Goal: Transaction & Acquisition: Purchase product/service

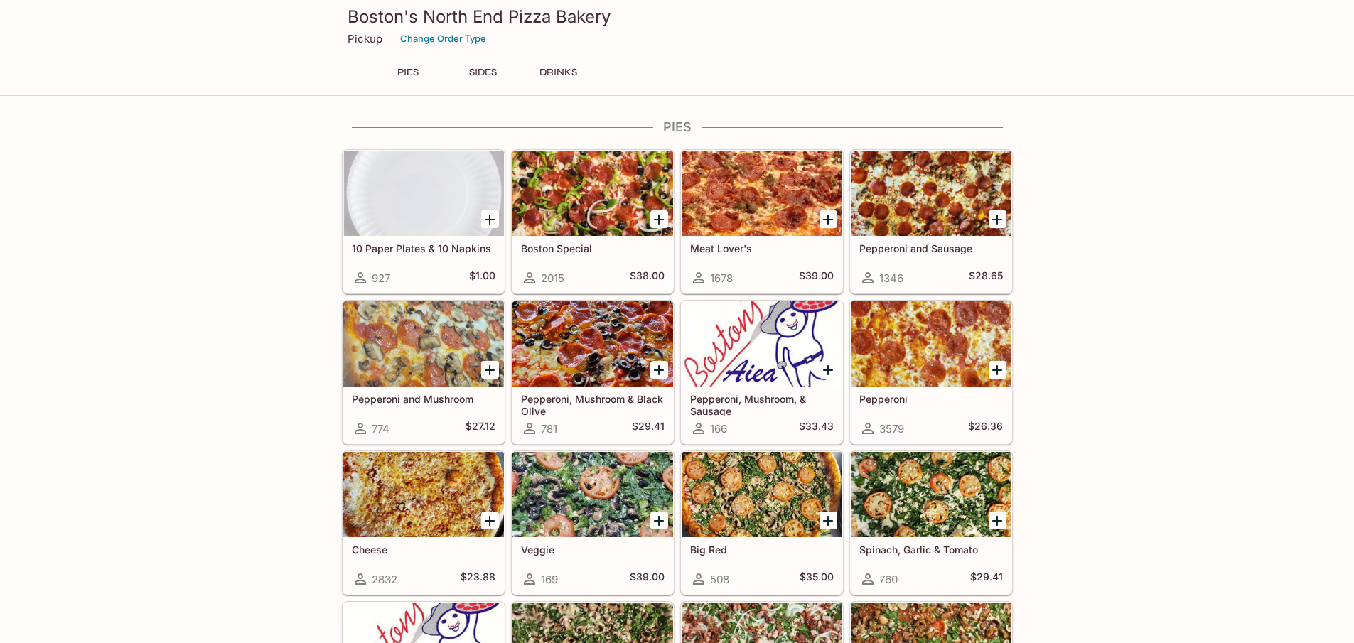
click at [661, 218] on icon "Add Boston Special" at bounding box center [659, 219] width 17 height 17
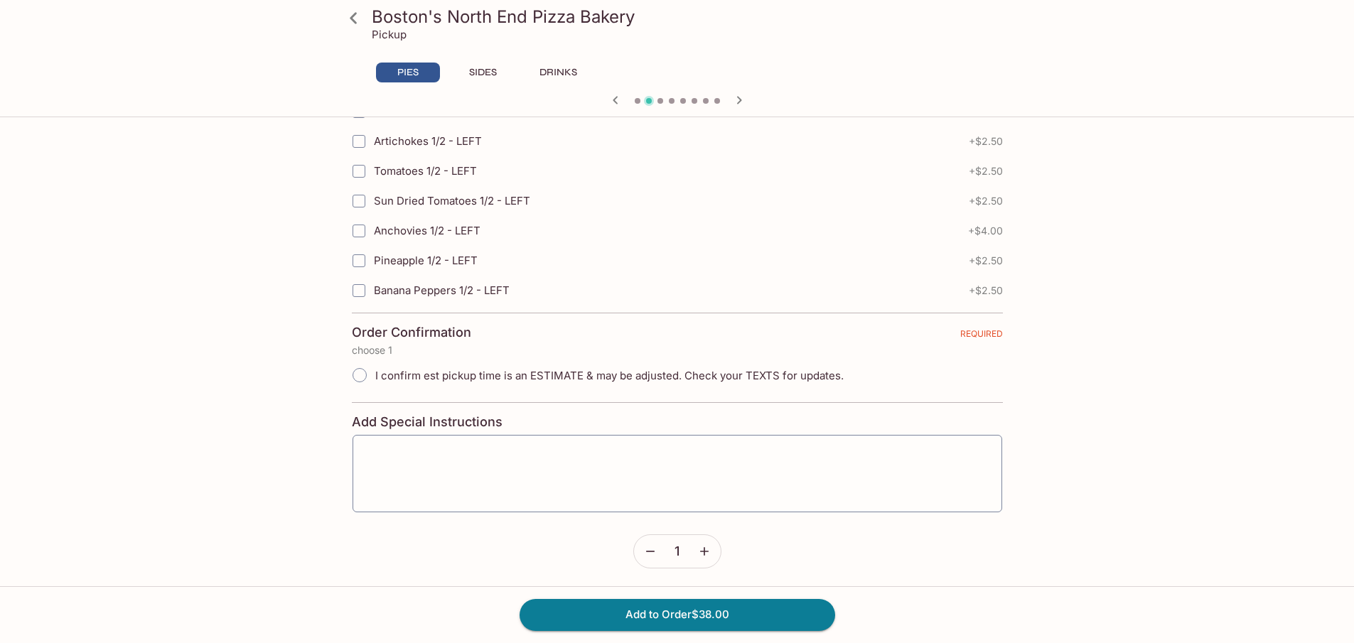
scroll to position [3131, 0]
click at [363, 375] on input "I confirm est pickup time is an ESTIMATE & may be adjusted. Check your TEXTS fo…" at bounding box center [360, 373] width 30 height 30
radio input "true"
click at [602, 615] on button "Add to Order $38.00" at bounding box center [678, 614] width 316 height 31
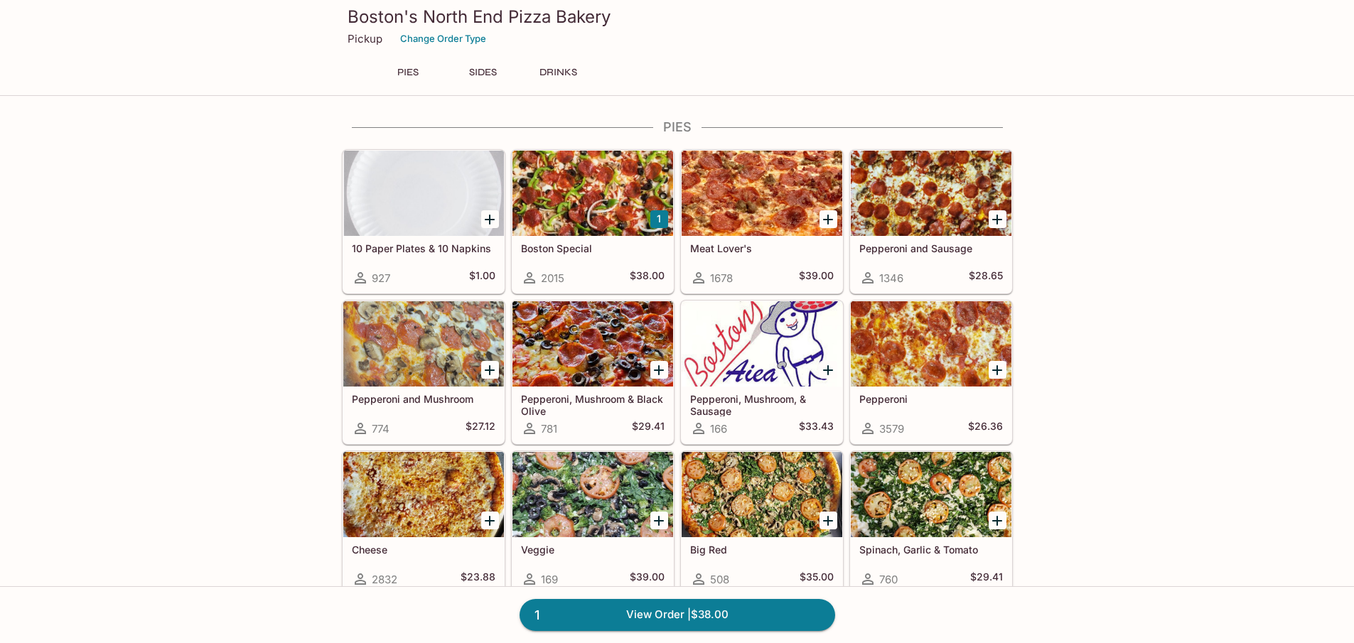
scroll to position [1033, 0]
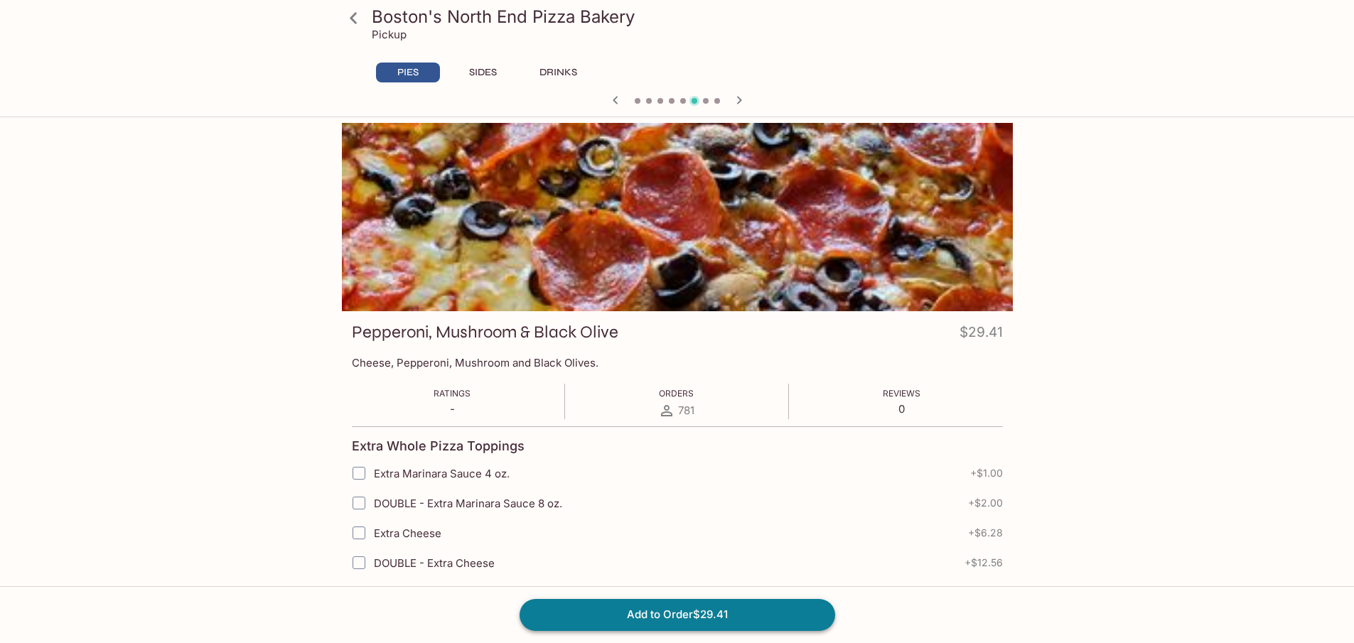
click at [693, 620] on button "Add to Order $29.41" at bounding box center [678, 614] width 316 height 31
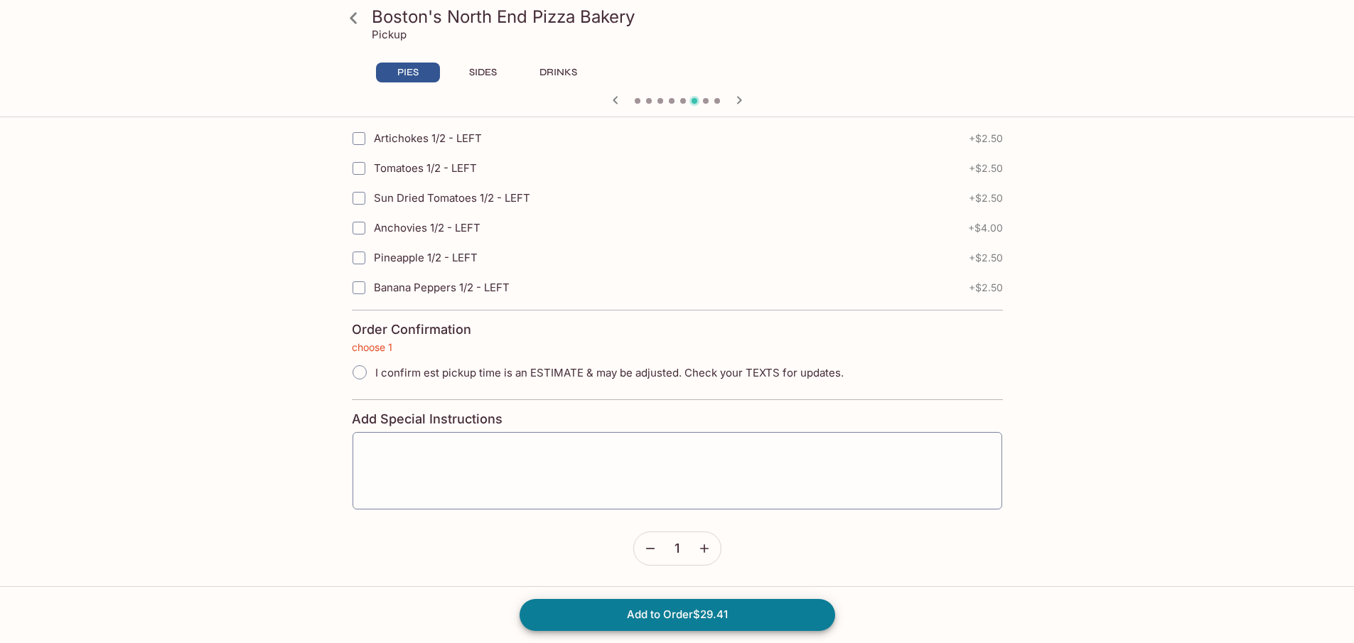
click at [357, 365] on input "I confirm est pickup time is an ESTIMATE & may be adjusted. Check your TEXTS fo…" at bounding box center [360, 373] width 30 height 30
radio input "true"
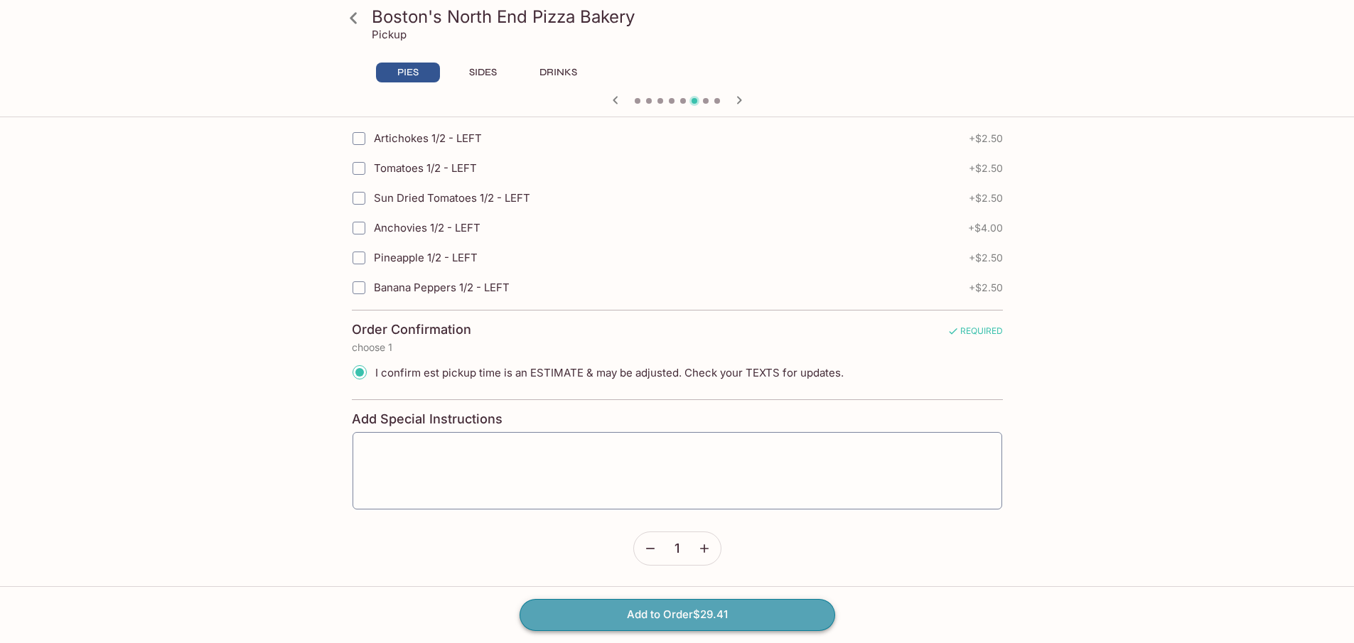
click at [655, 615] on button "Add to Order $29.41" at bounding box center [678, 614] width 316 height 31
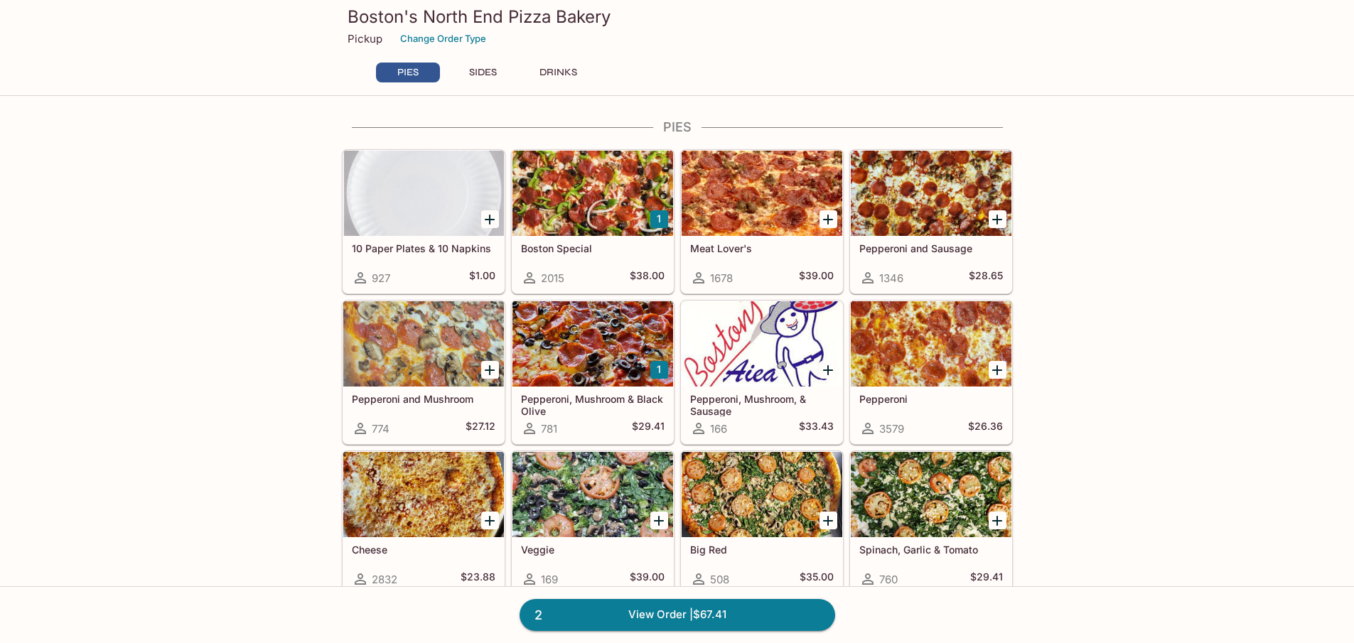
click at [831, 213] on icon "Add Meat Lover's" at bounding box center [828, 219] width 17 height 17
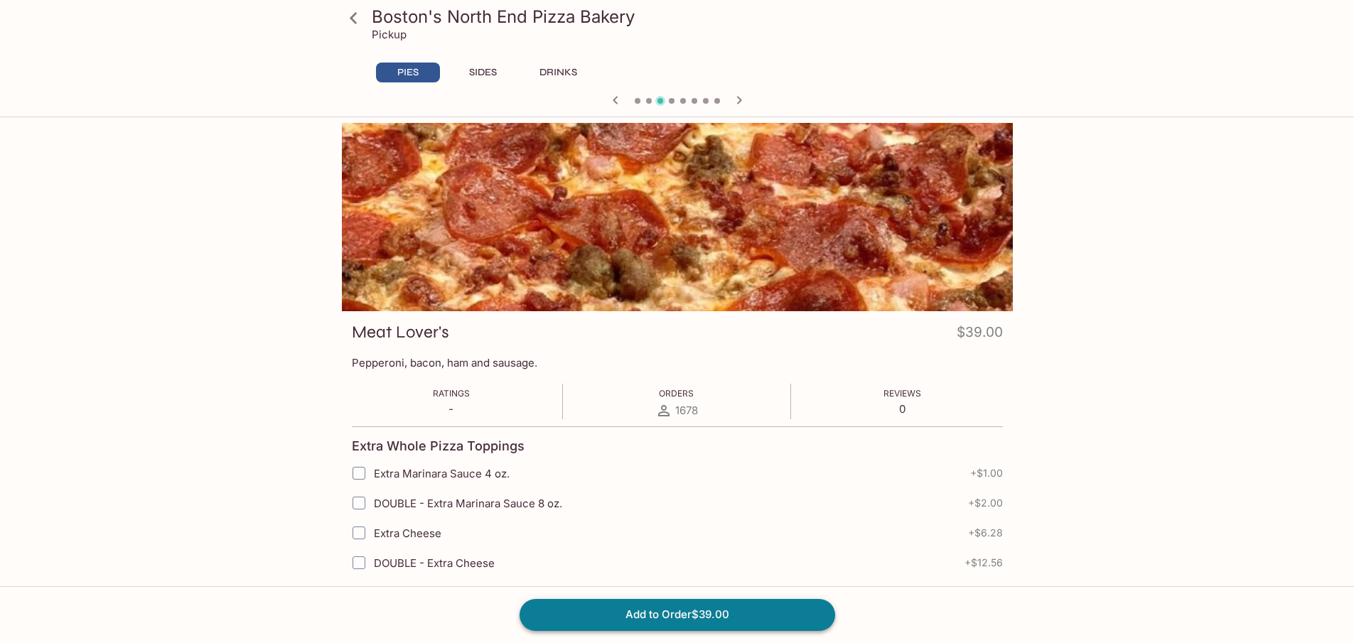
click at [710, 614] on button "Add to Order $39.00" at bounding box center [678, 614] width 316 height 31
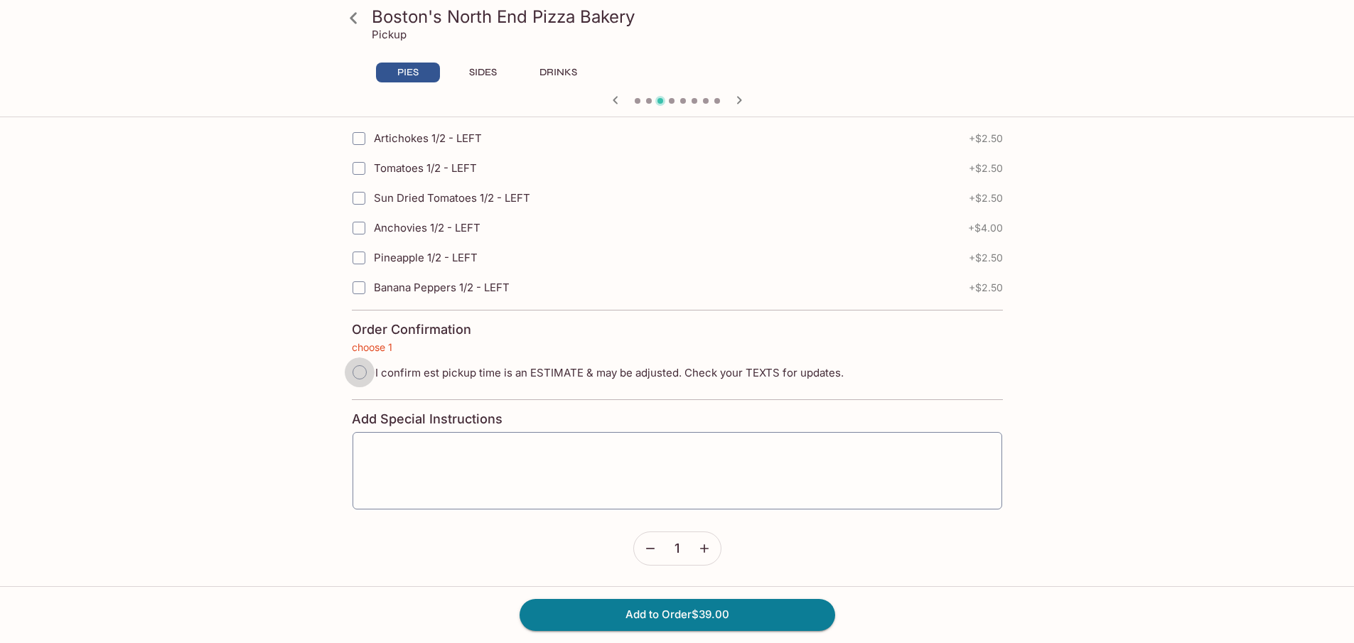
click at [351, 370] on input "I confirm est pickup time is an ESTIMATE & may be adjusted. Check your TEXTS fo…" at bounding box center [360, 373] width 30 height 30
radio input "true"
click at [626, 614] on button "Add to Order $39.00" at bounding box center [678, 614] width 316 height 31
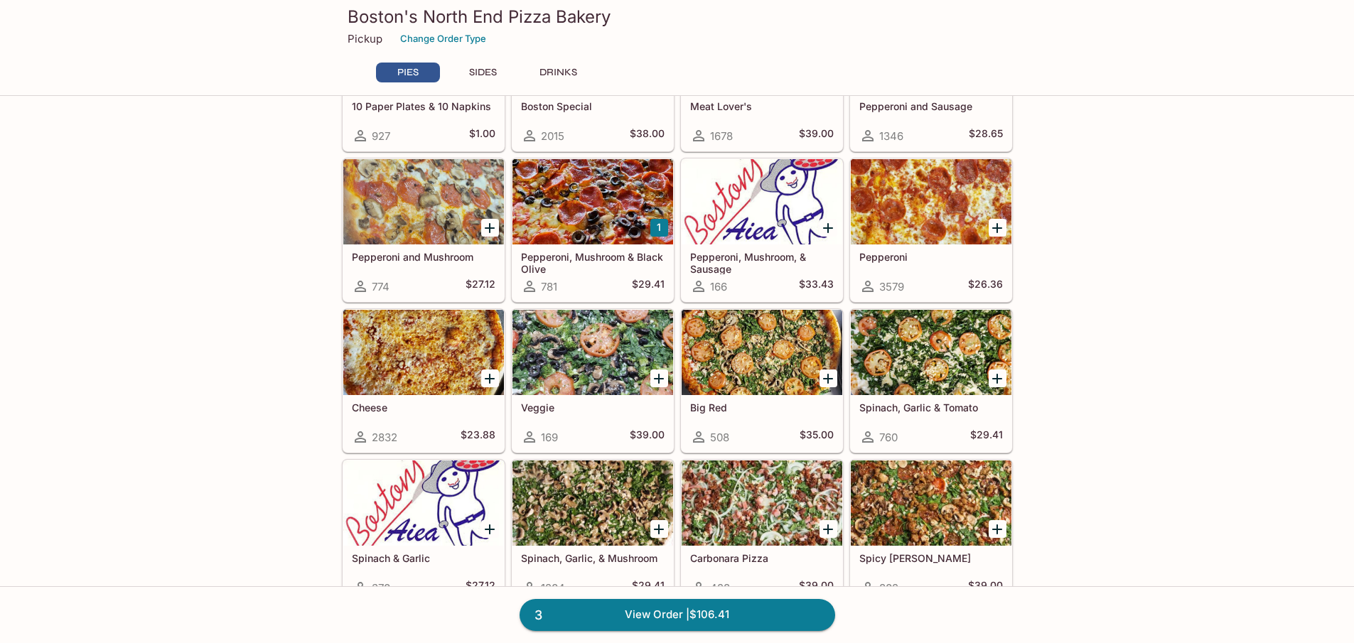
scroll to position [213, 0]
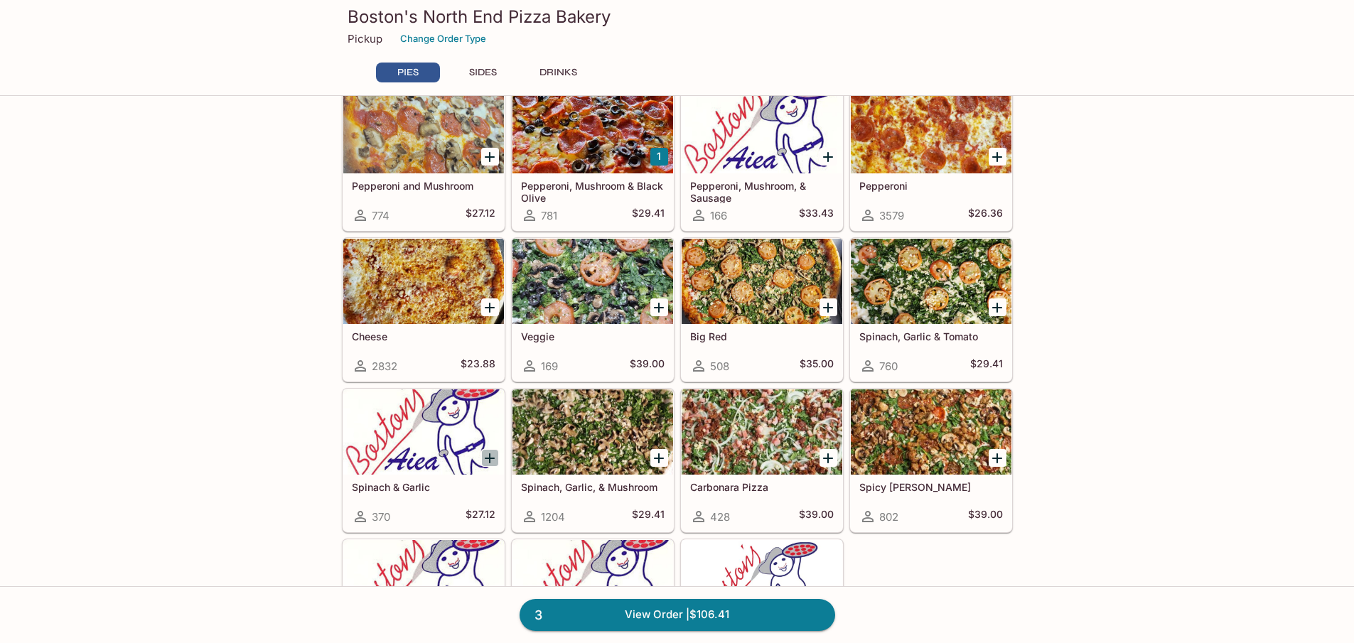
click at [488, 457] on icon "Add Spinach & Garlic" at bounding box center [489, 458] width 17 height 17
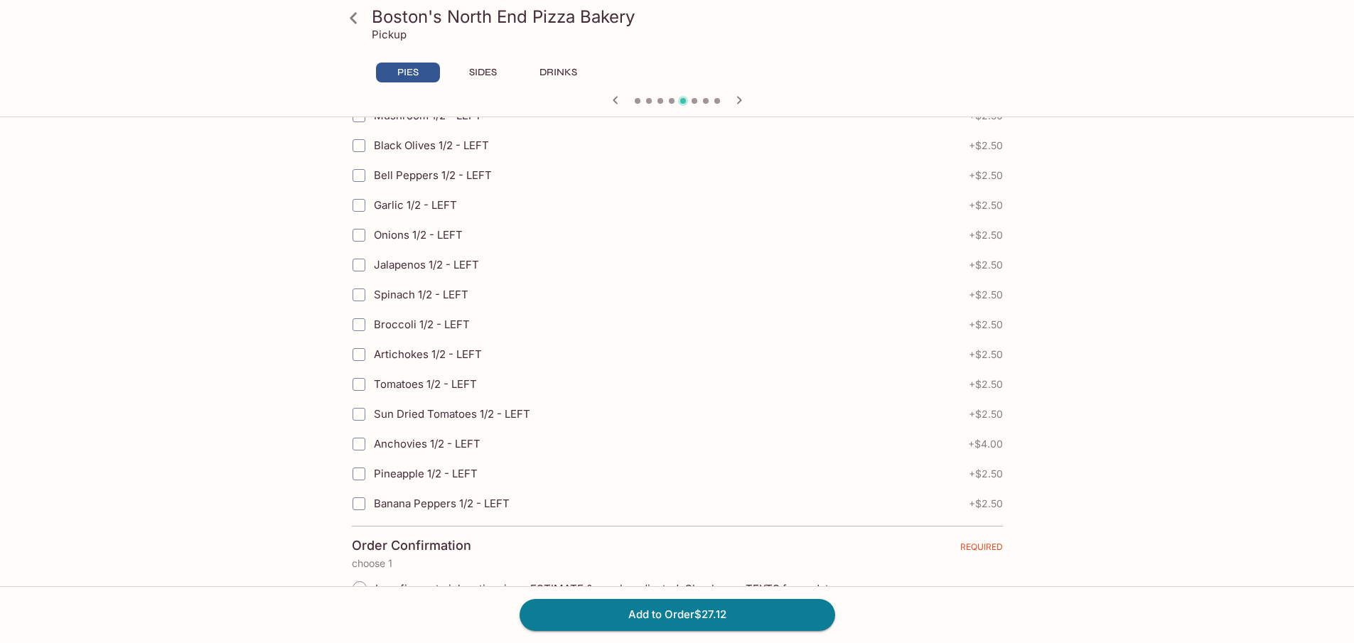
scroll to position [3131, 0]
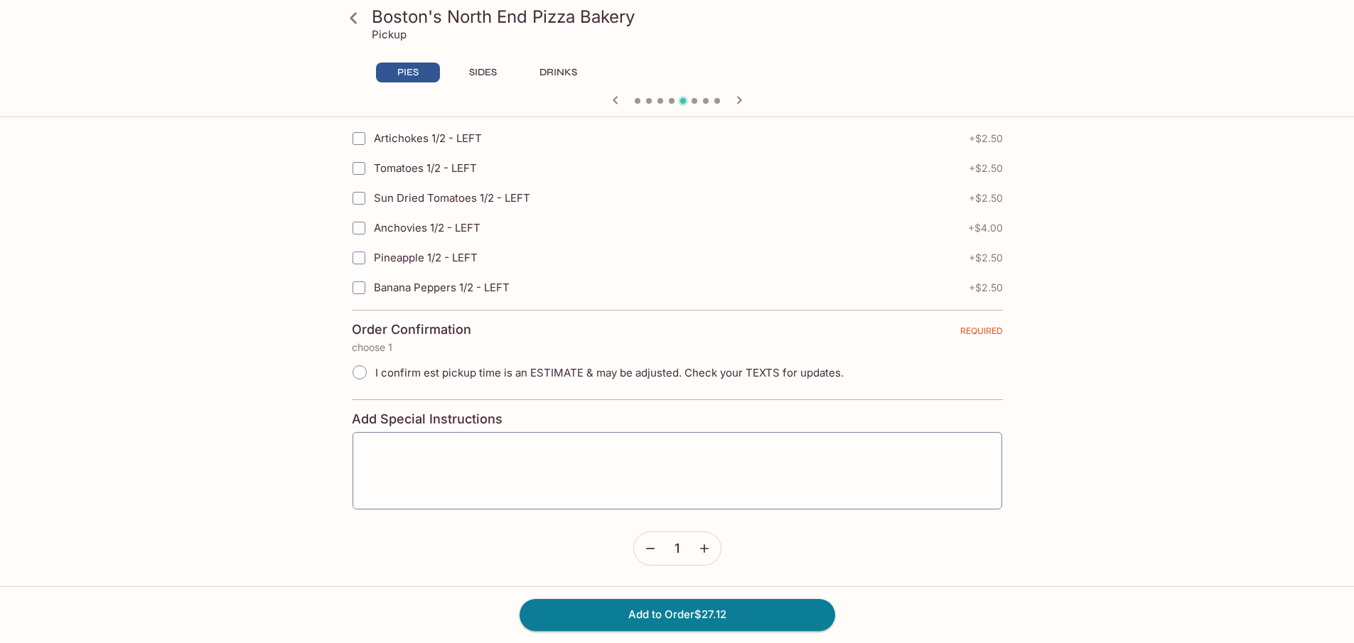
click at [360, 373] on input "I confirm est pickup time is an ESTIMATE & may be adjusted. Check your TEXTS fo…" at bounding box center [360, 373] width 30 height 30
radio input "true"
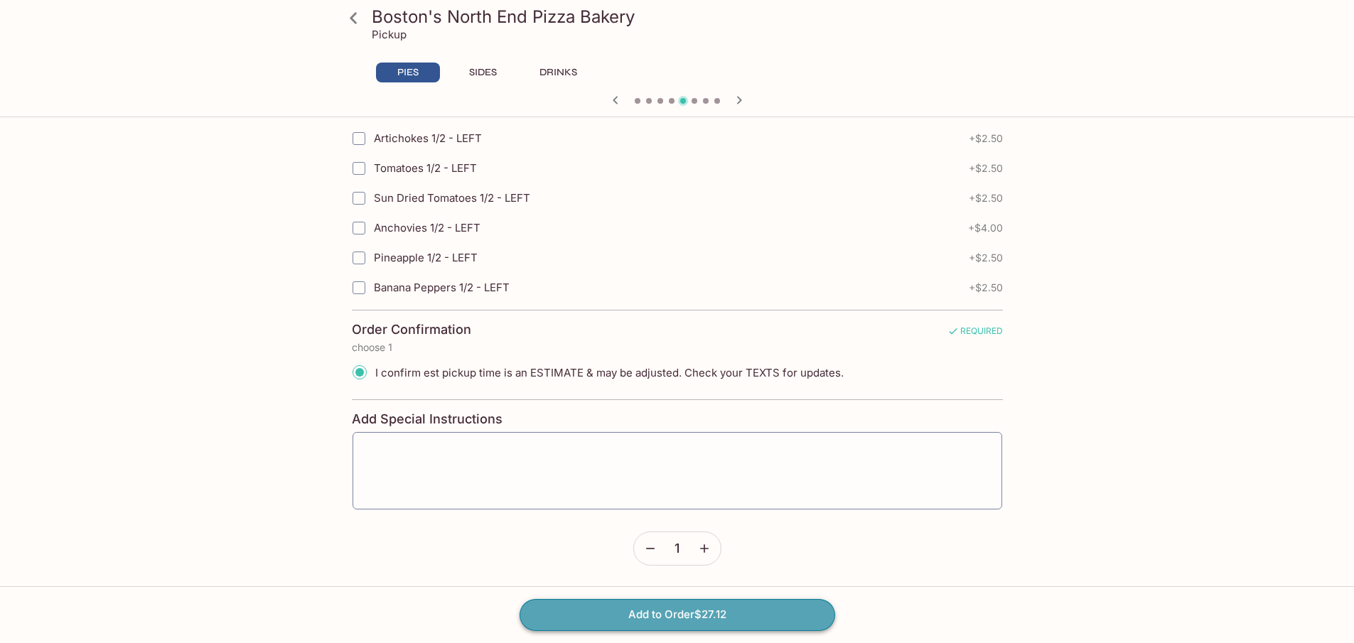
click at [643, 622] on button "Add to Order $27.12" at bounding box center [678, 614] width 316 height 31
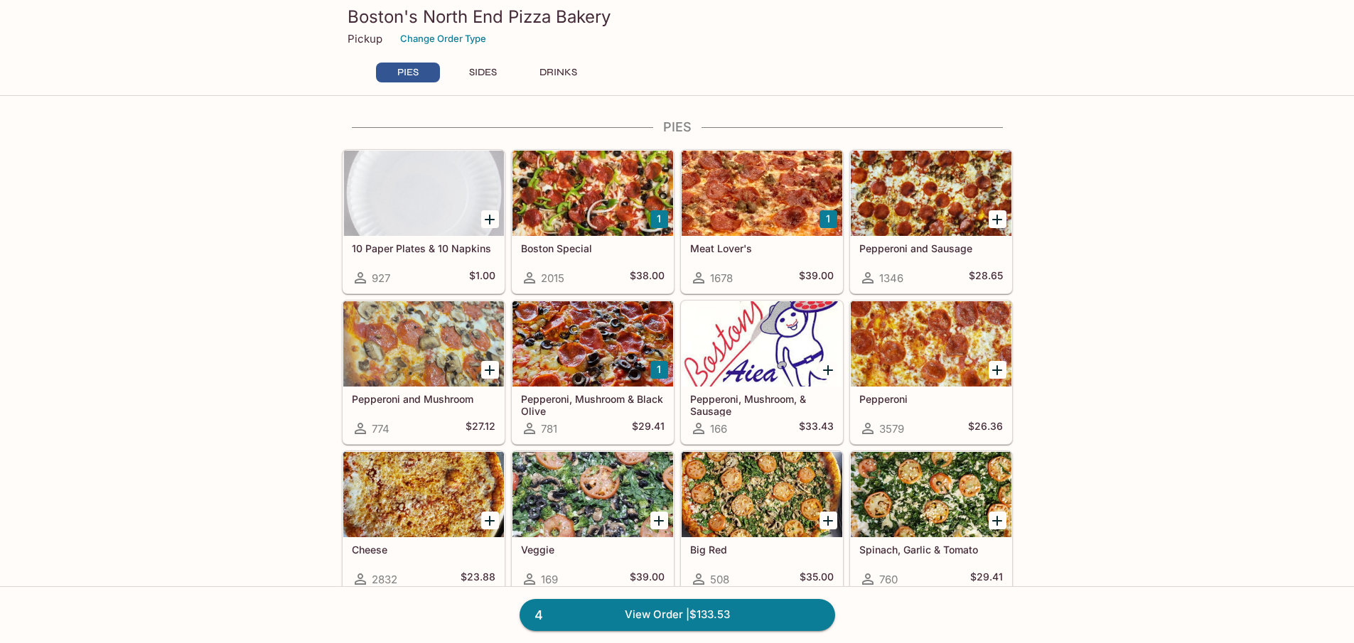
scroll to position [427, 0]
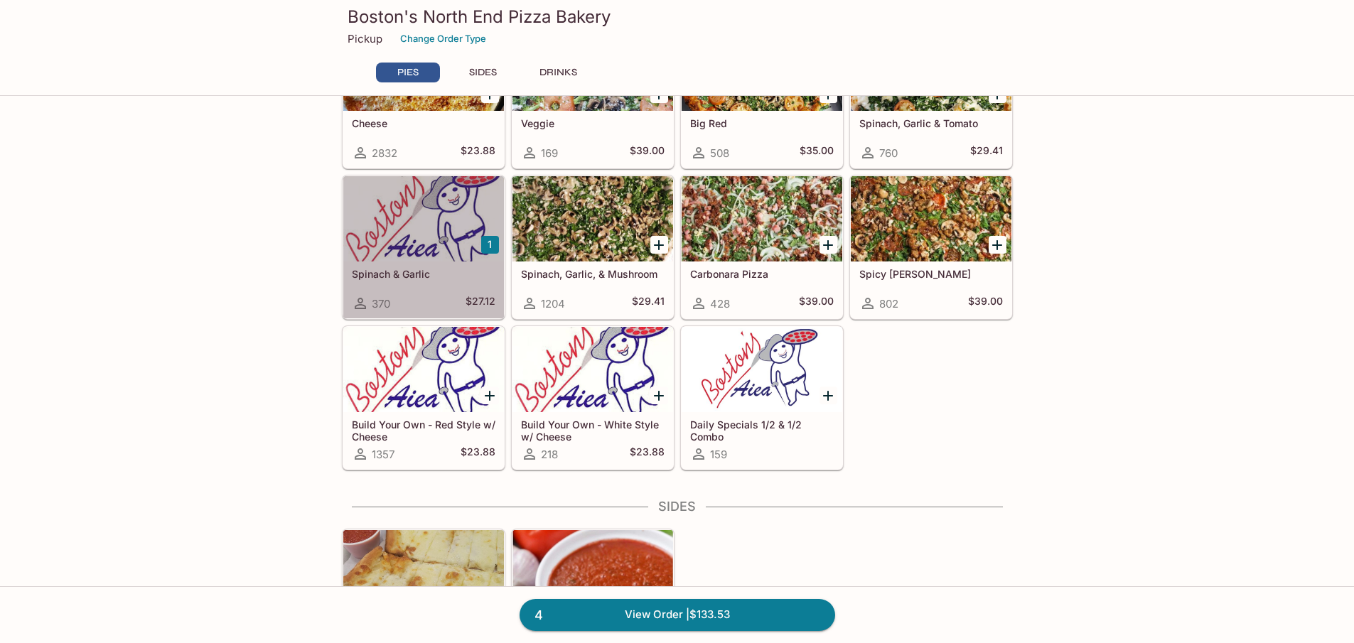
click at [481, 271] on h5 "Spinach & Garlic" at bounding box center [424, 274] width 144 height 12
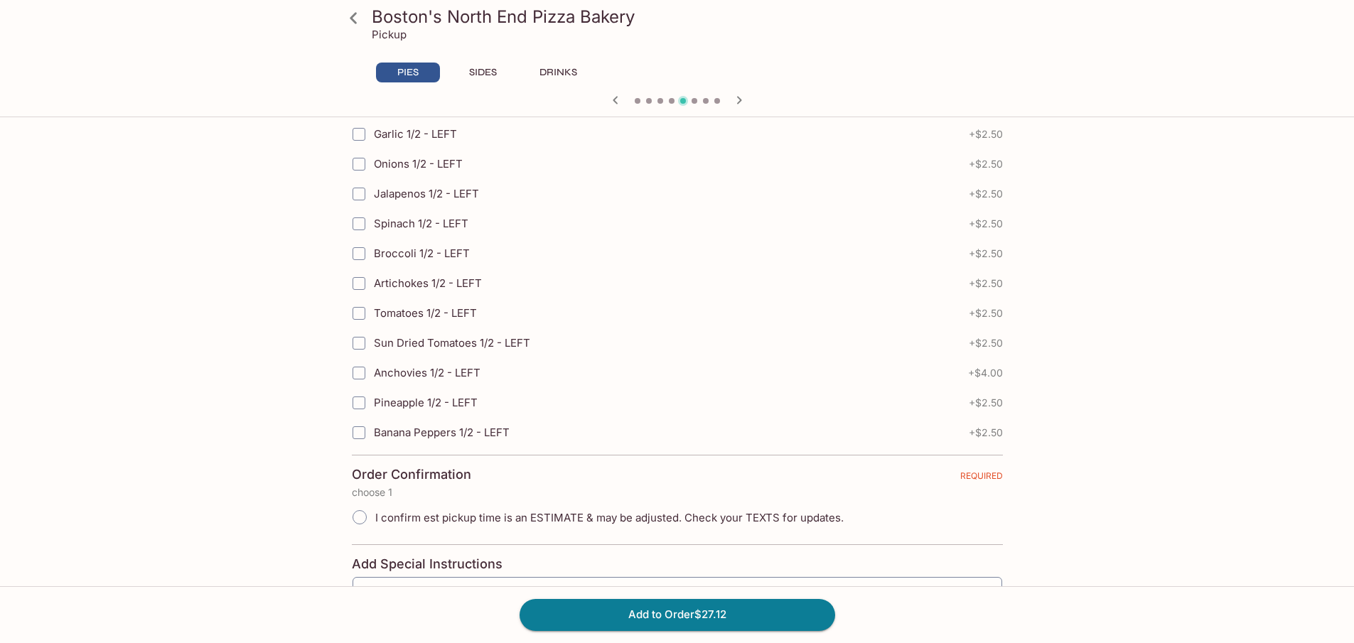
scroll to position [3131, 0]
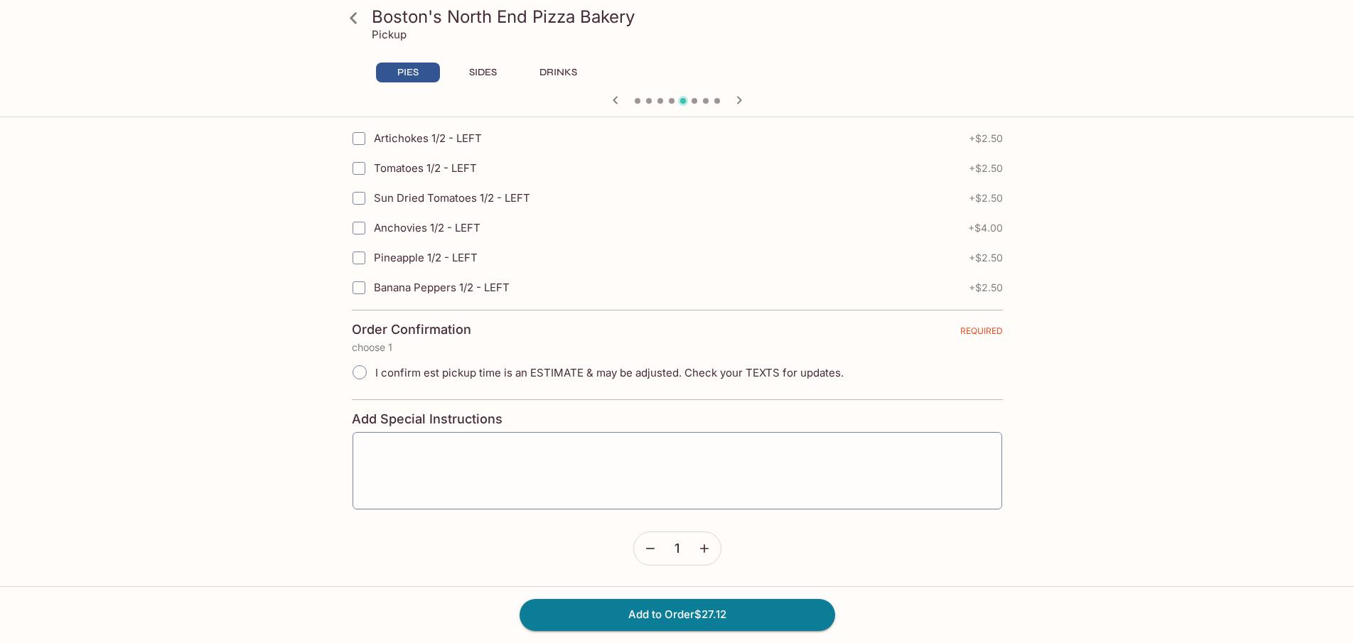
click at [707, 550] on icon "button" at bounding box center [704, 549] width 9 height 9
click at [695, 613] on button "Add to Order $54.24" at bounding box center [678, 614] width 316 height 31
click at [366, 369] on input "I confirm est pickup time is an ESTIMATE & may be adjusted. Check your TEXTS fo…" at bounding box center [360, 373] width 30 height 30
radio input "true"
click at [705, 625] on button "Add to Order $54.24" at bounding box center [678, 614] width 316 height 31
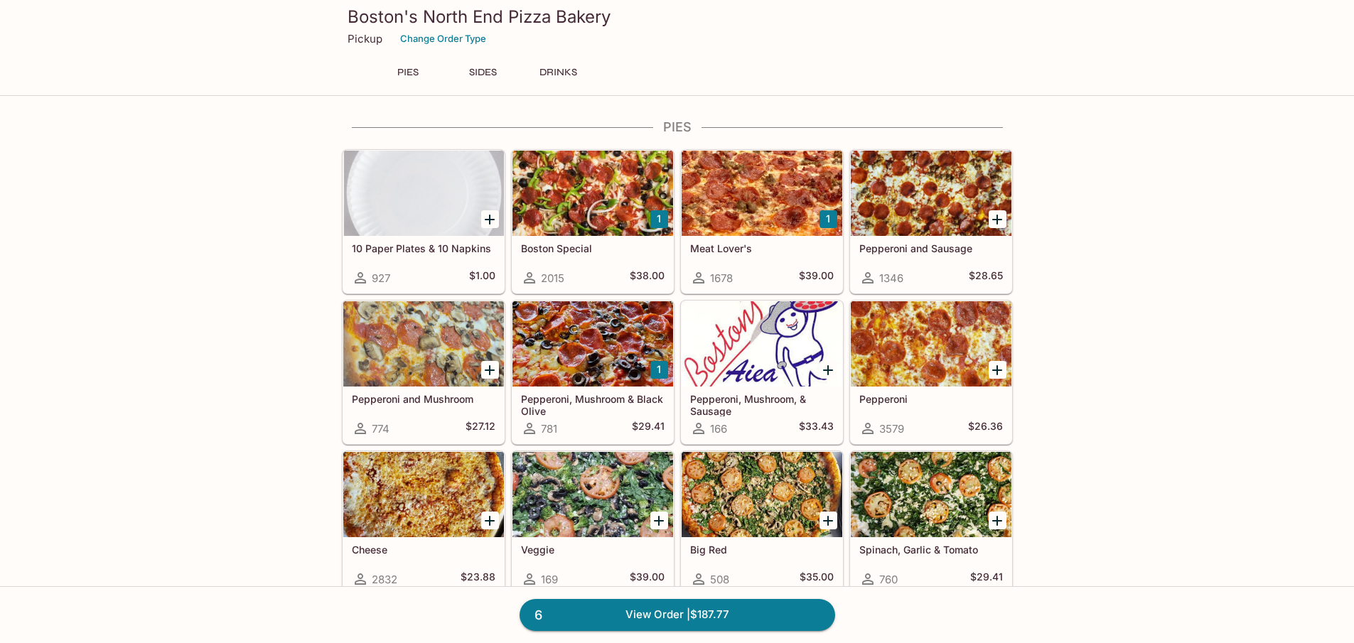
scroll to position [1033, 0]
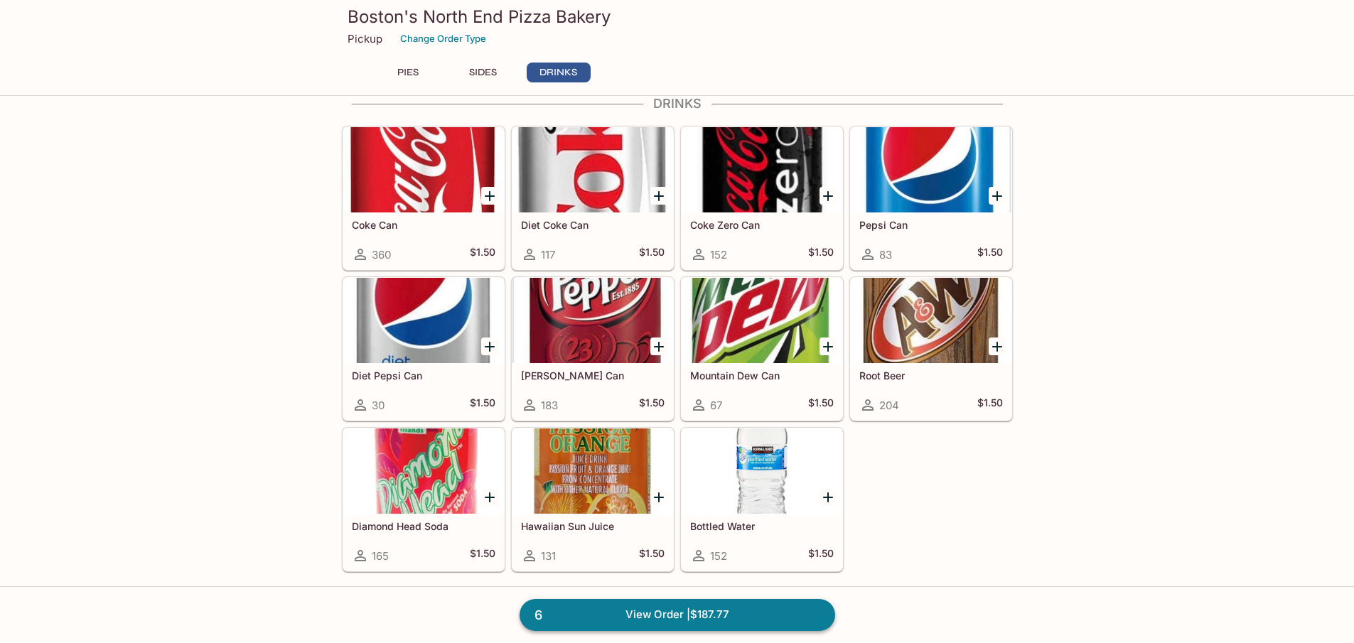
click at [707, 619] on link "6 View Order | $187.77" at bounding box center [678, 614] width 316 height 31
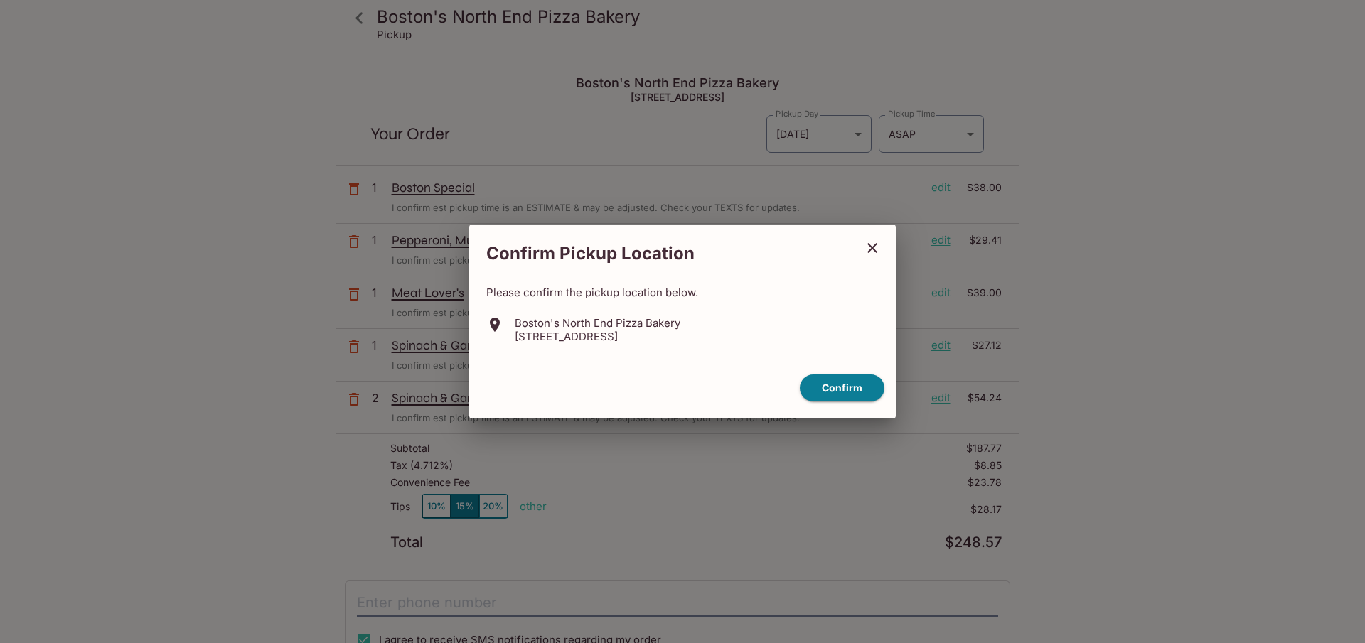
click at [877, 251] on icon "close" at bounding box center [872, 248] width 17 height 17
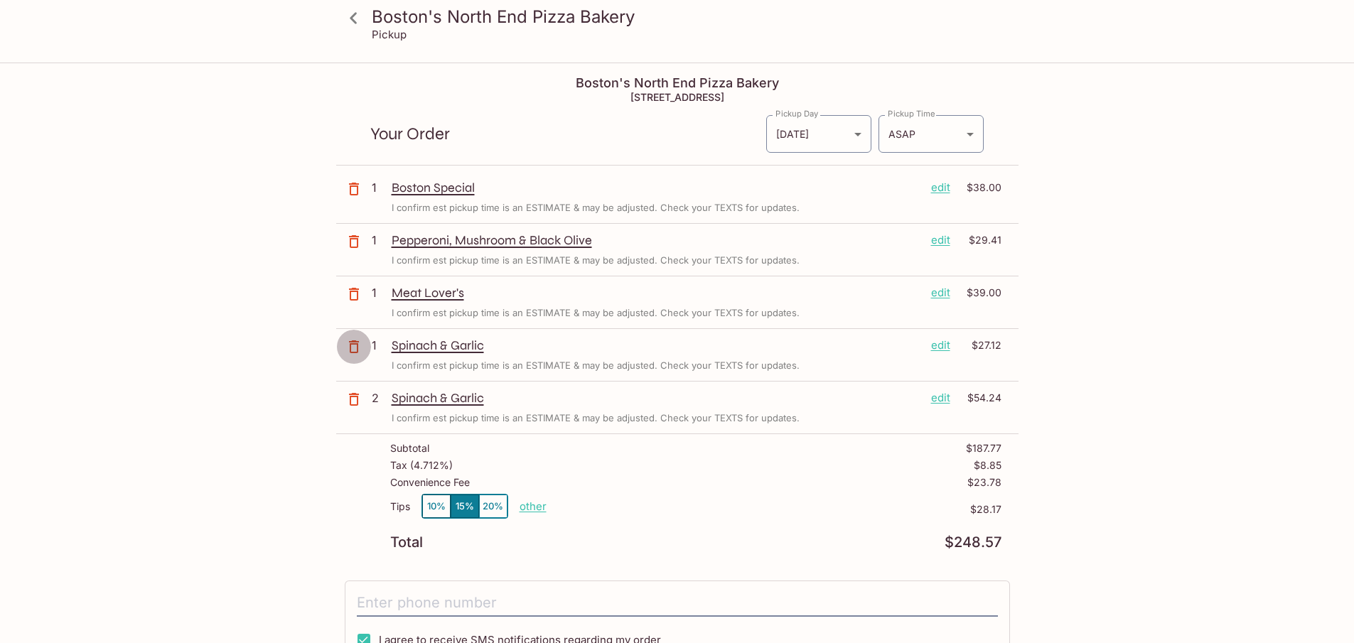
click at [355, 351] on icon "button" at bounding box center [354, 346] width 17 height 17
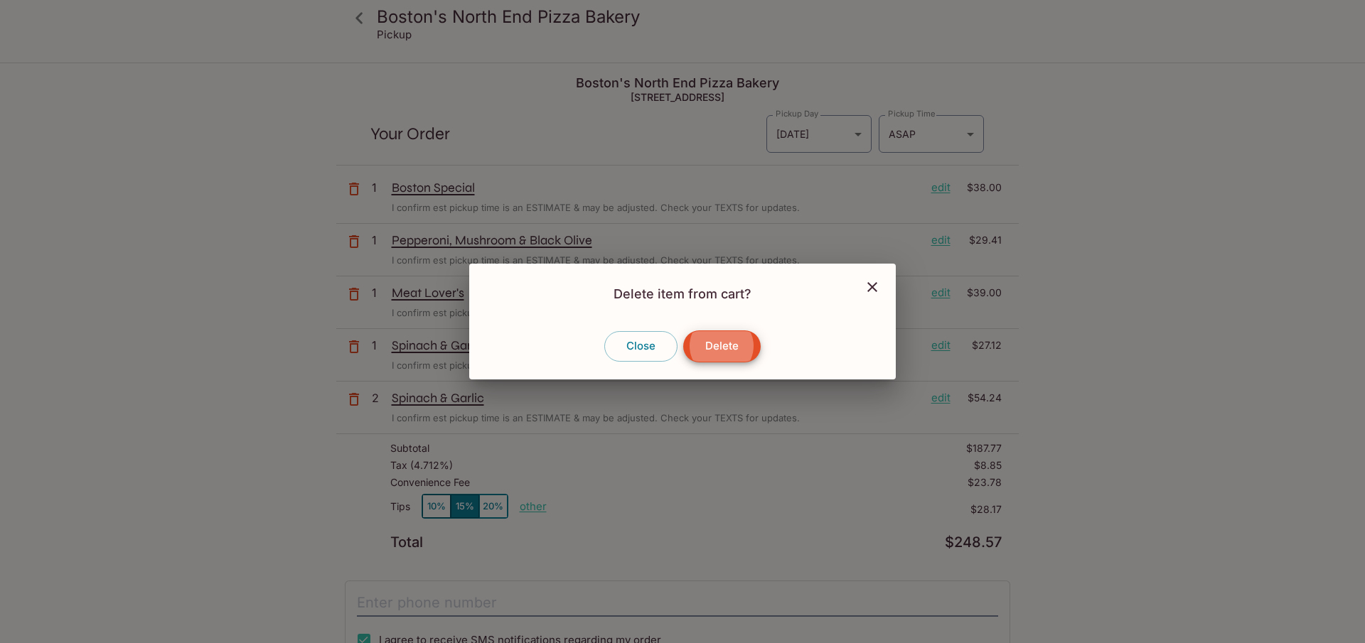
click at [706, 348] on button "Delete" at bounding box center [721, 346] width 77 height 31
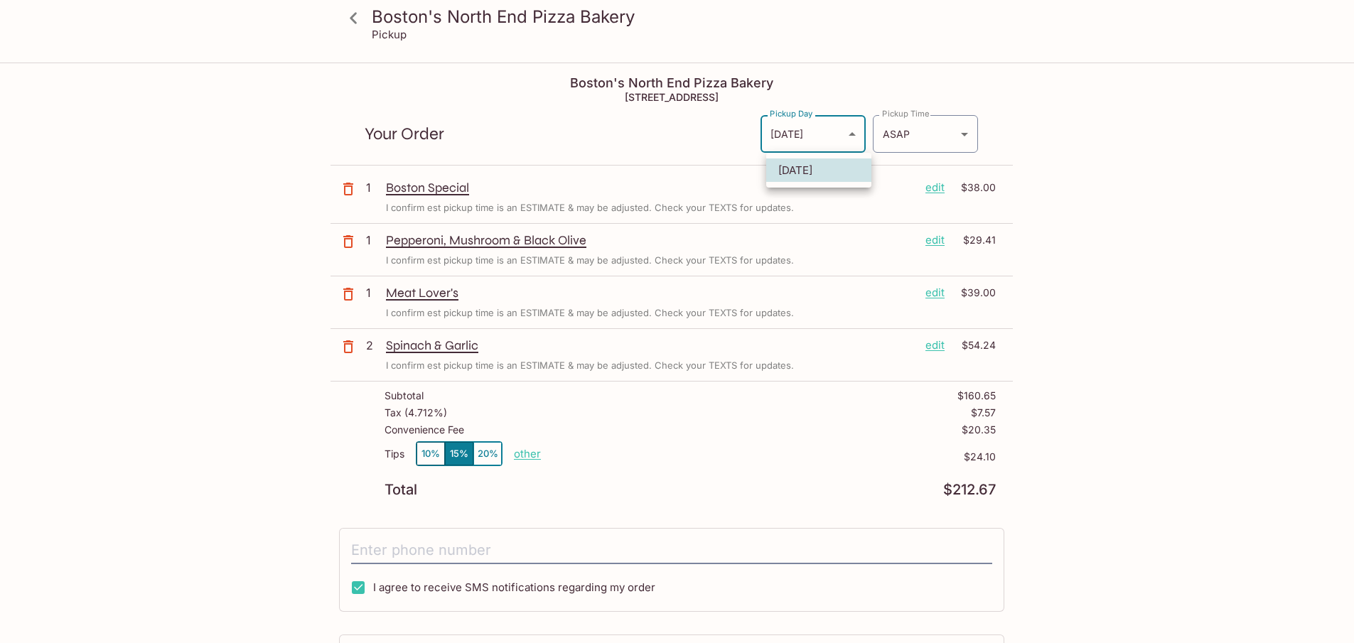
click at [855, 123] on body "Boston's North End Pizza Bakery Pickup Boston's North End Pizza Bakery [STREET_…" at bounding box center [677, 385] width 1354 height 643
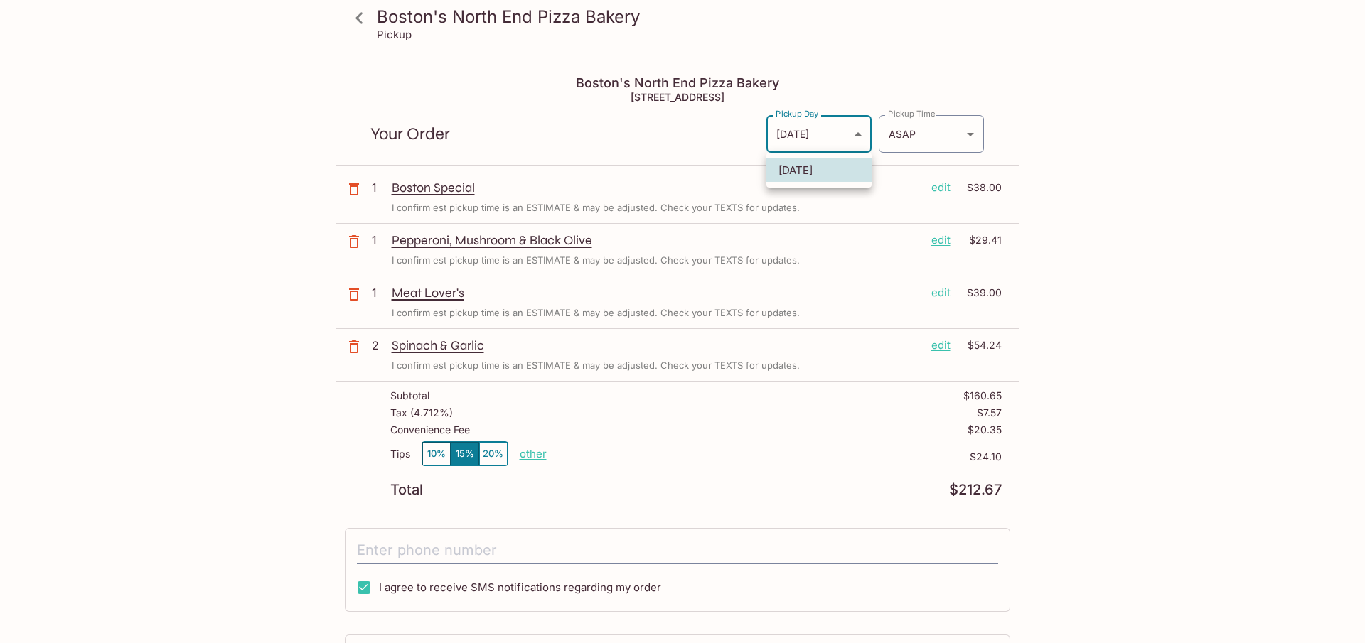
click at [855, 134] on div at bounding box center [682, 321] width 1365 height 643
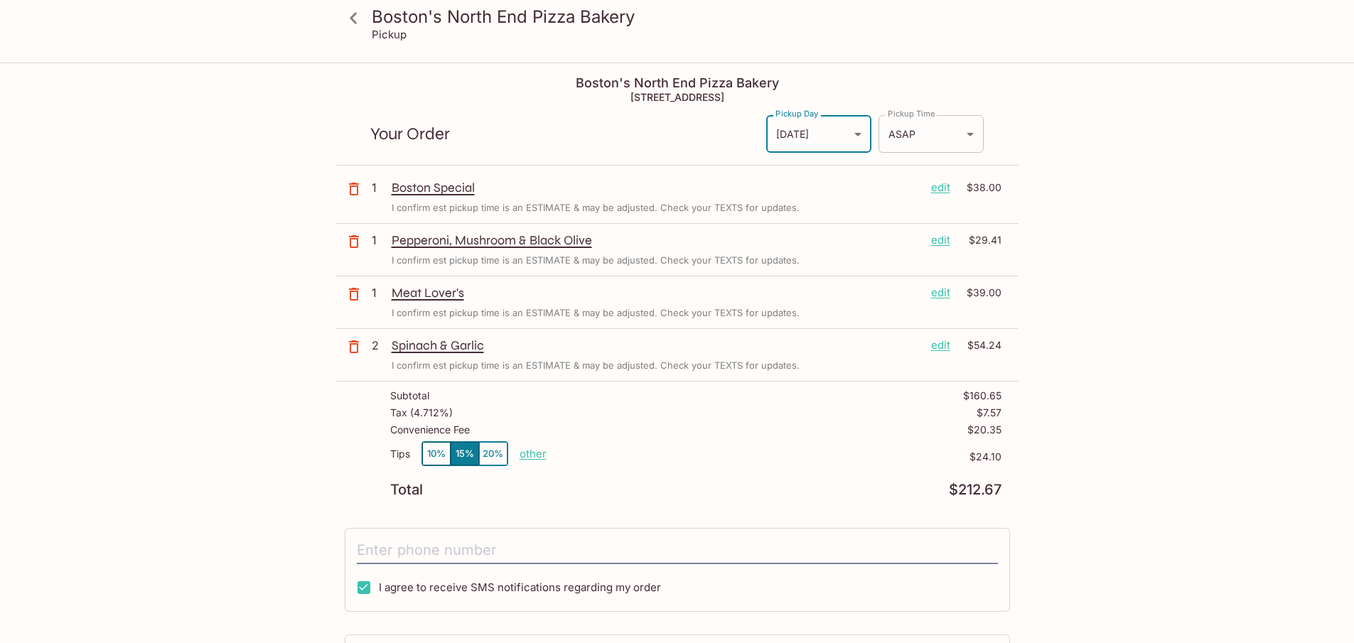
click at [971, 135] on body "Boston's North End Pizza Bakery Pickup Boston's North End Pizza Bakery [STREET_…" at bounding box center [677, 385] width 1354 height 643
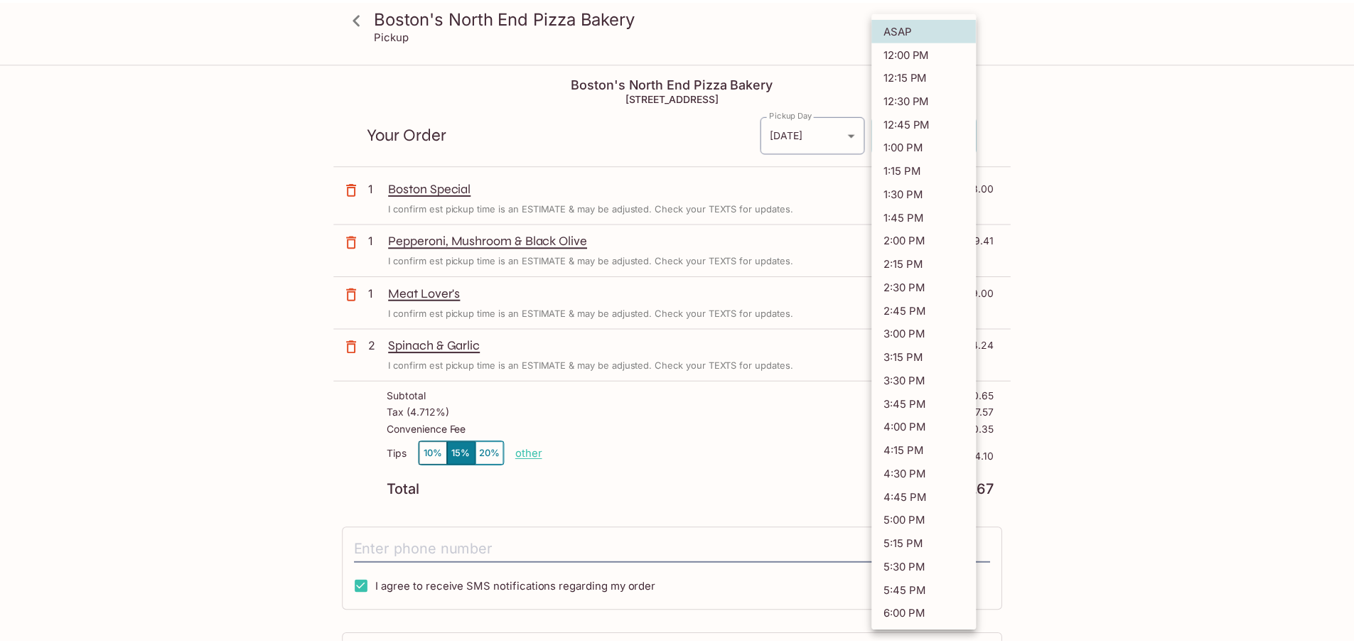
scroll to position [71, 0]
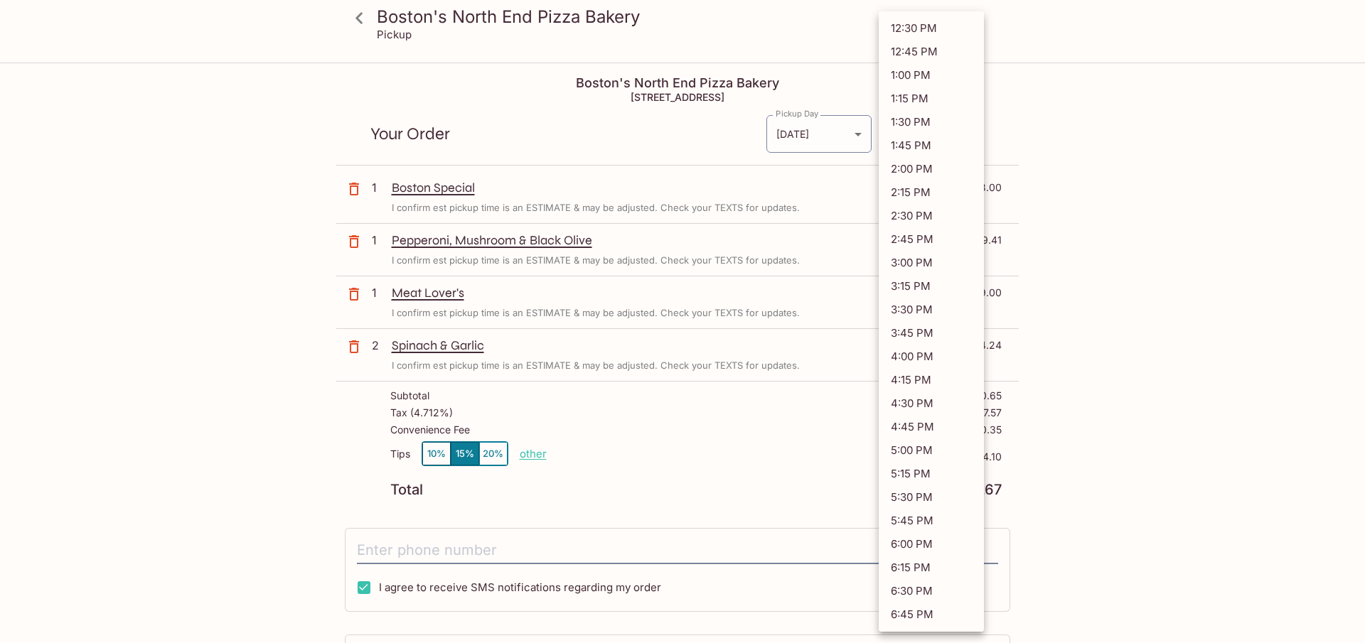
click at [709, 131] on div at bounding box center [682, 321] width 1365 height 643
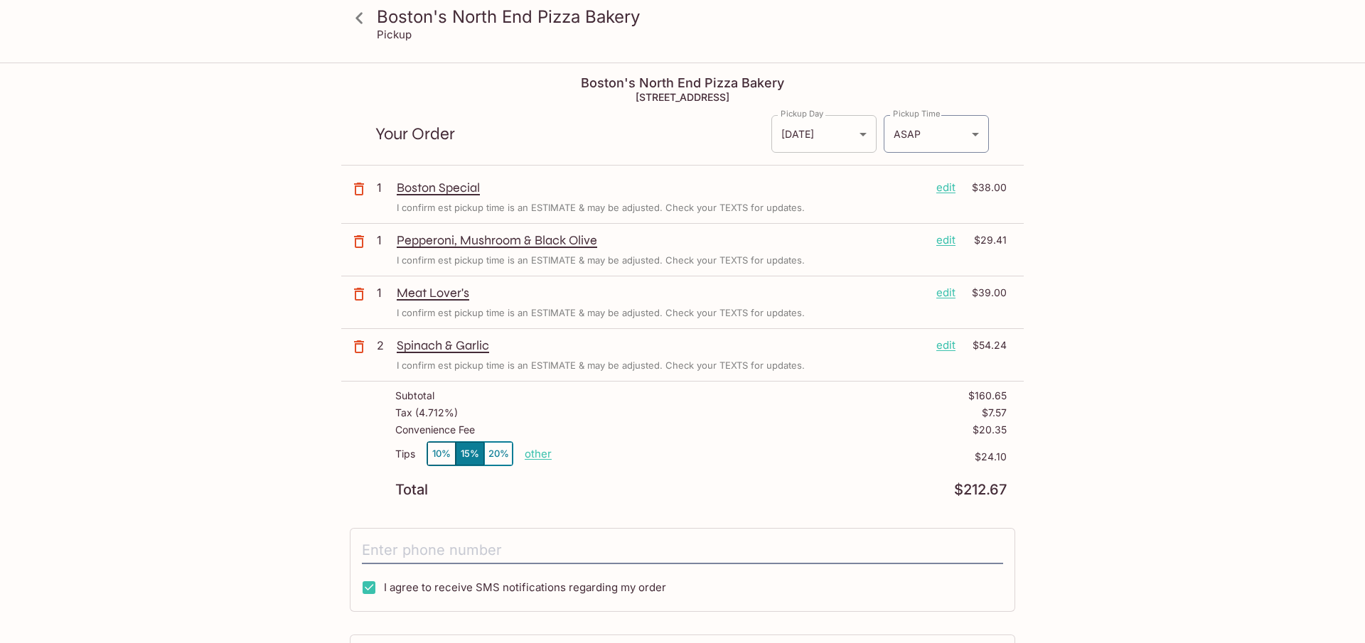
click at [854, 134] on body "Boston's North End Pizza Bakery Pickup Boston's North End Pizza Bakery [STREET_…" at bounding box center [682, 385] width 1365 height 643
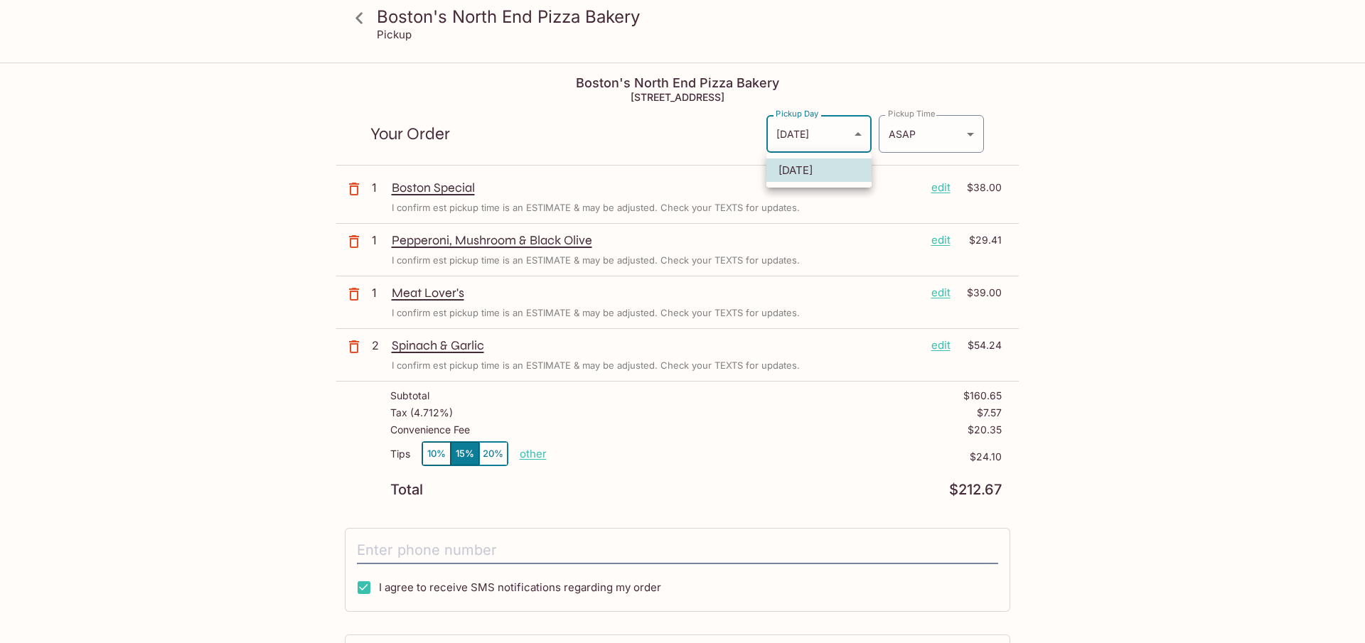
click at [661, 131] on div at bounding box center [682, 321] width 1365 height 643
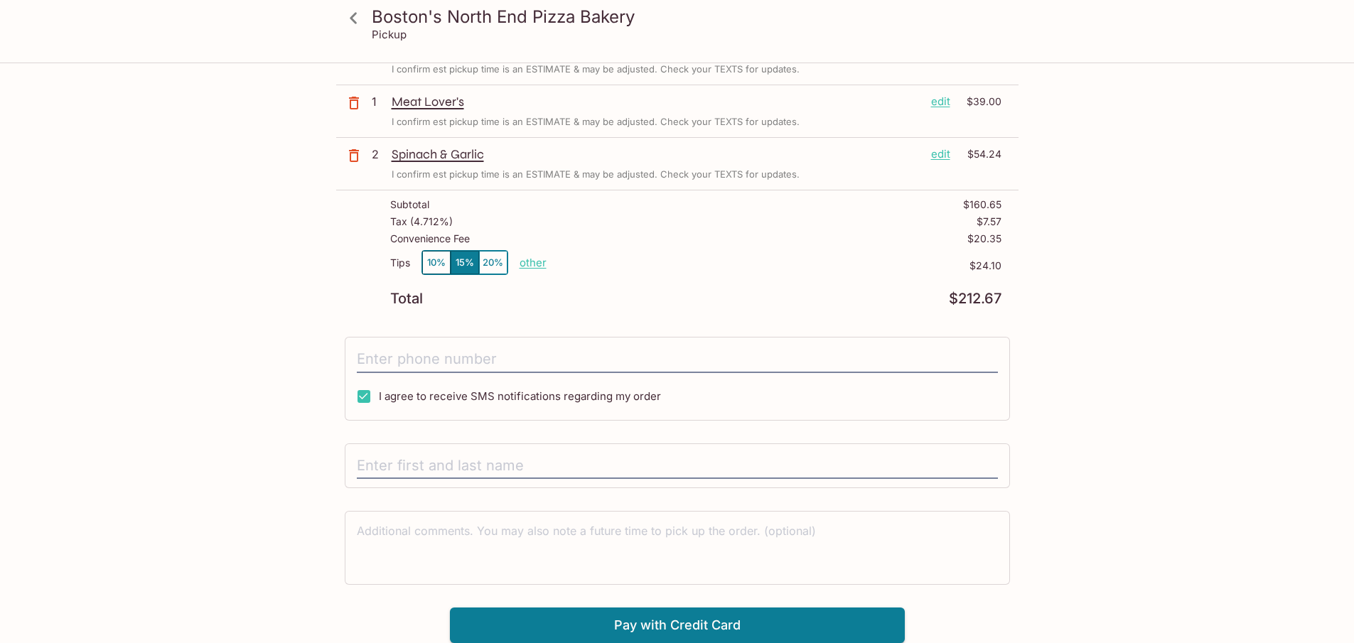
scroll to position [0, 0]
